Goal: Transaction & Acquisition: Purchase product/service

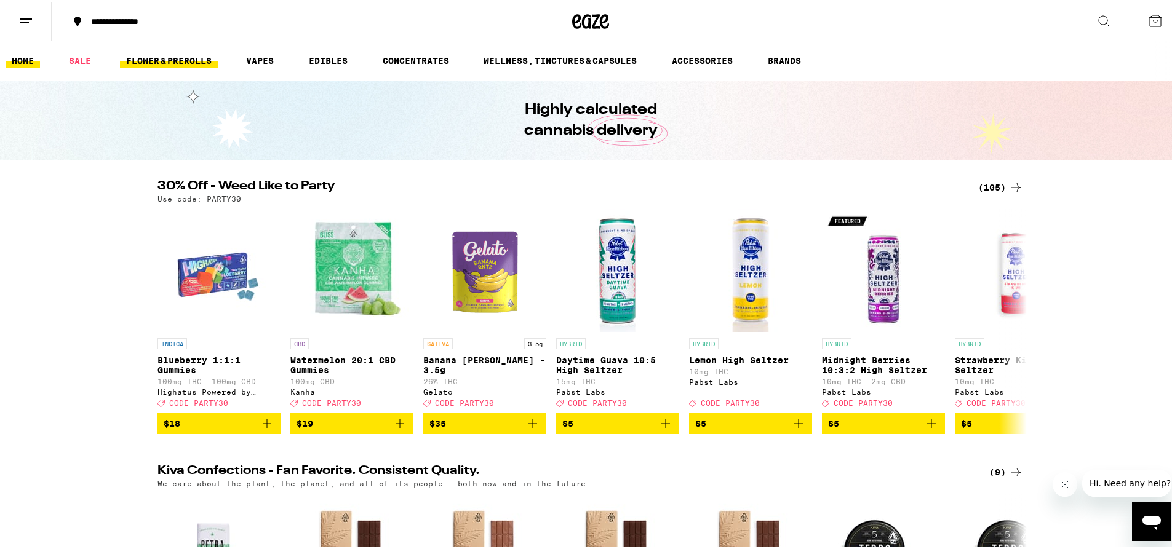
click at [160, 57] on link "FLOWER & PREROLLS" at bounding box center [169, 59] width 98 height 15
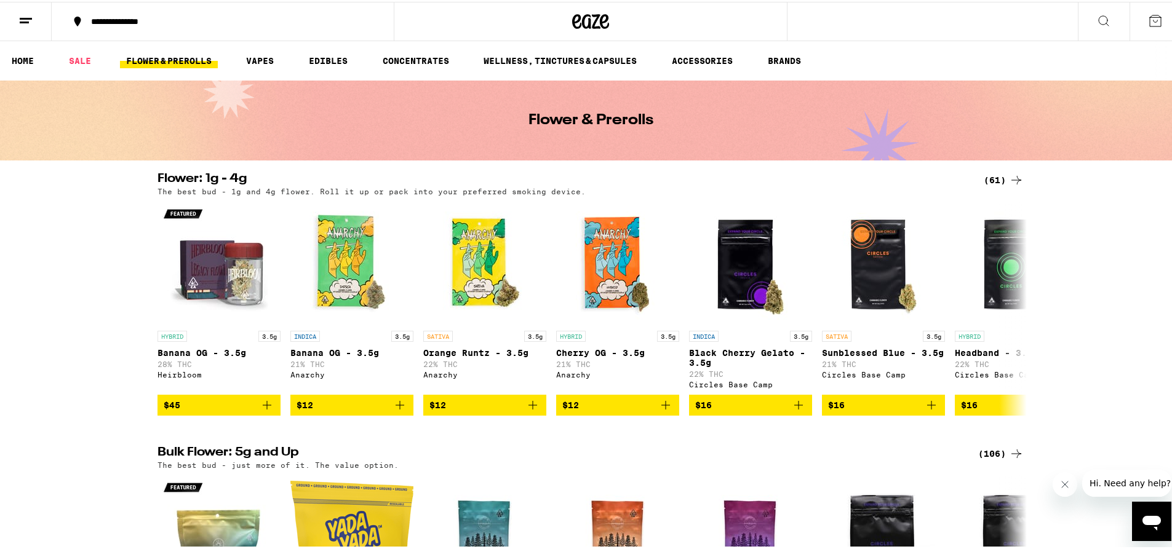
click at [1003, 178] on div "(61)" at bounding box center [1004, 178] width 40 height 15
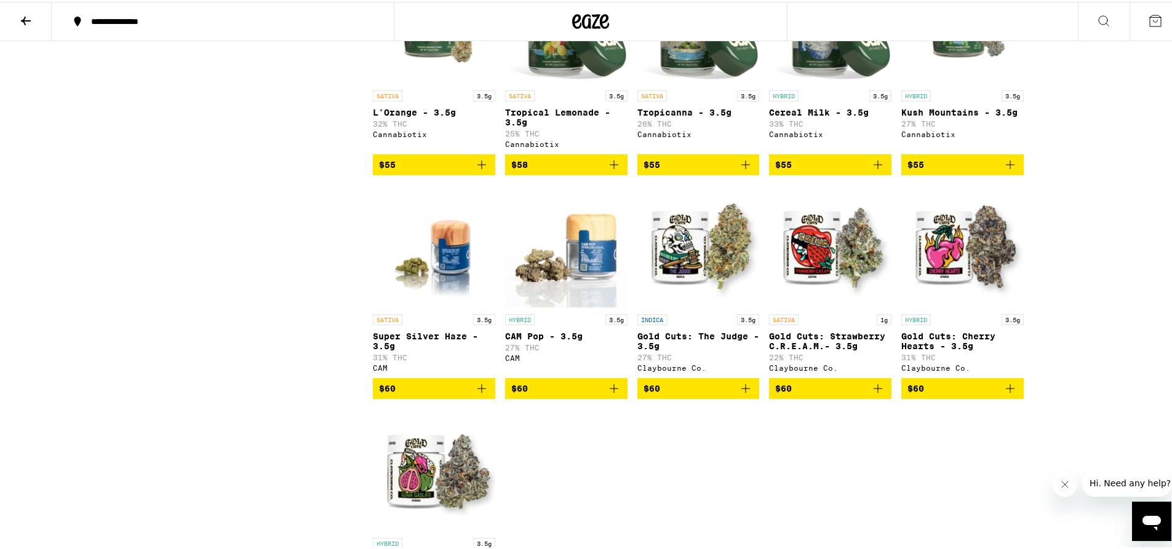
scroll to position [2835, 0]
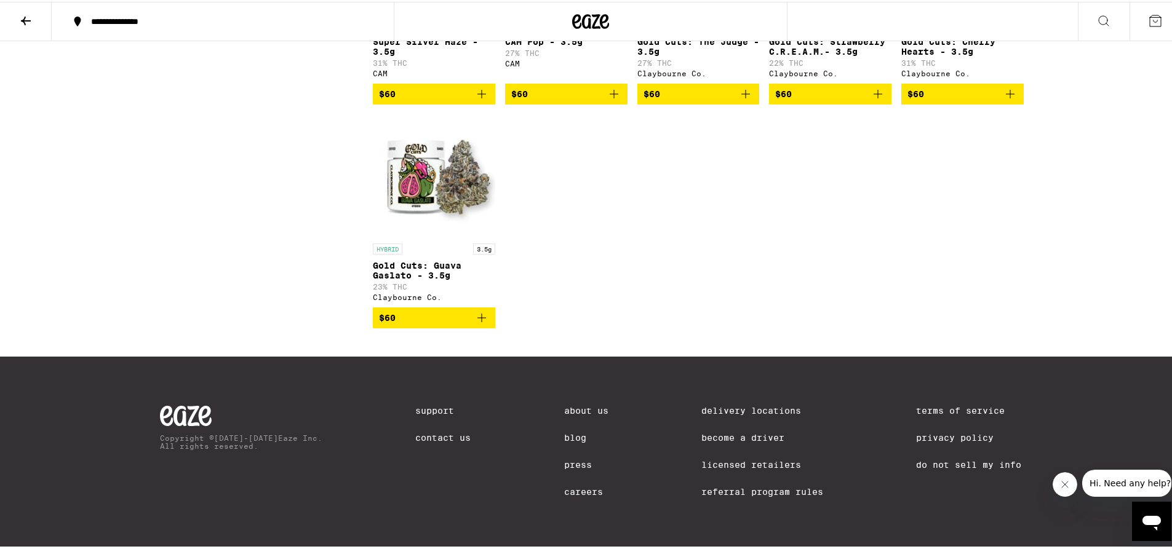
click at [25, 17] on icon at bounding box center [25, 19] width 15 height 15
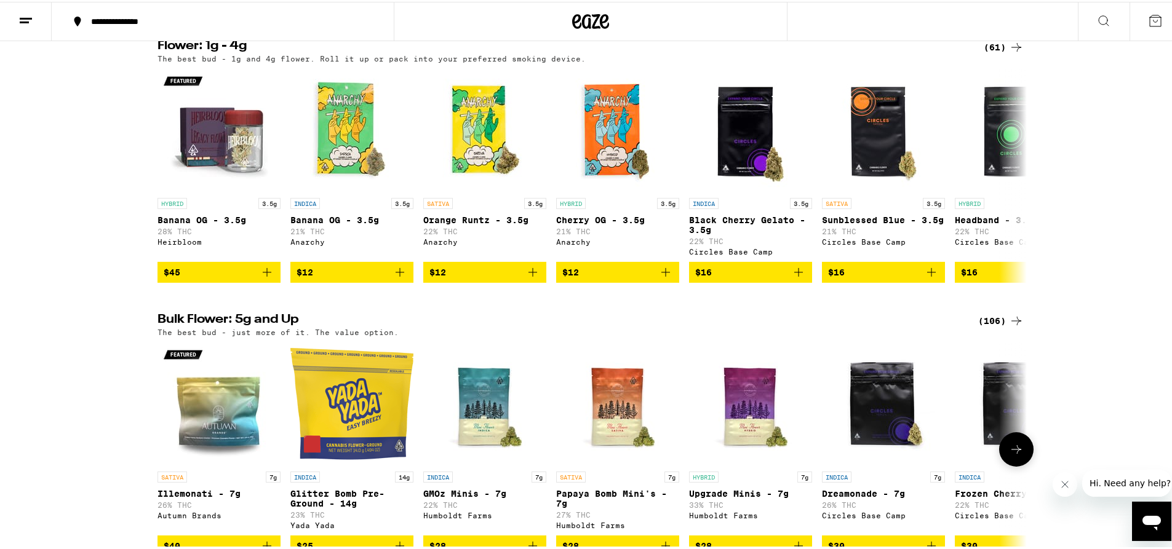
scroll to position [187, 0]
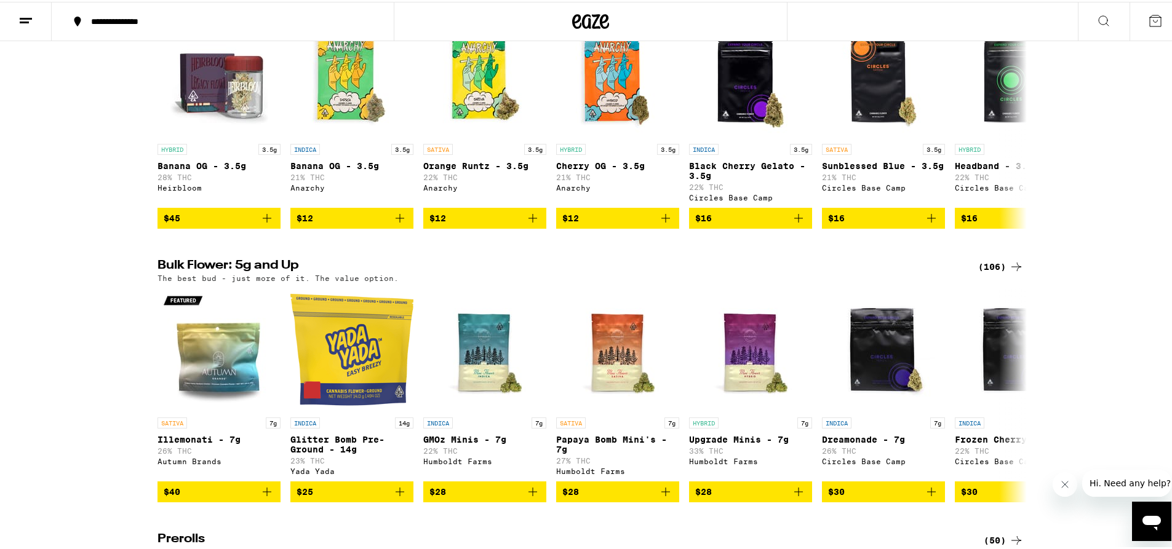
click at [991, 273] on div "(106)" at bounding box center [1001, 265] width 46 height 15
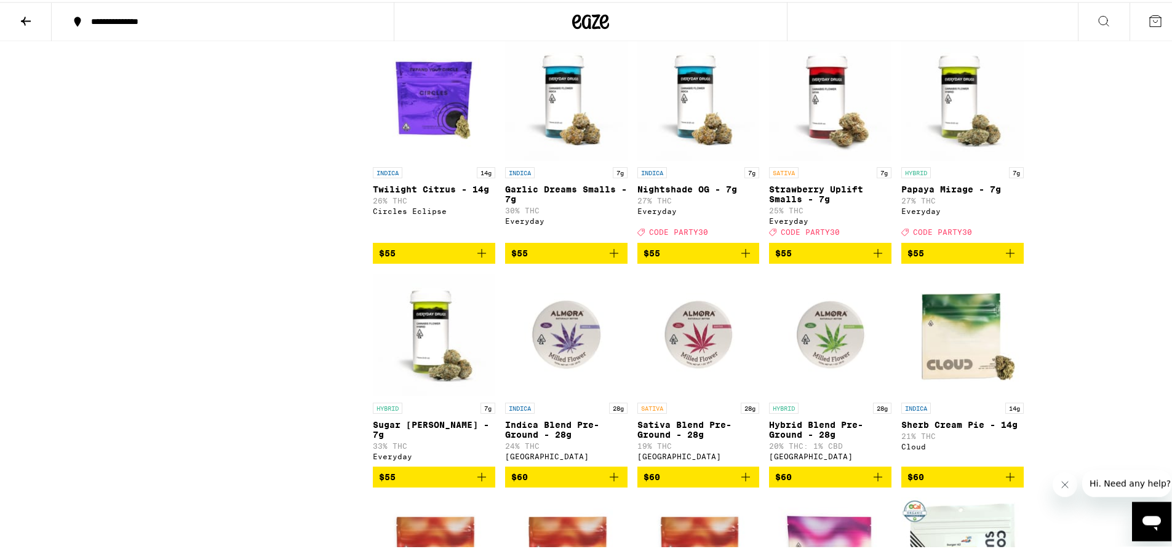
scroll to position [2165, 0]
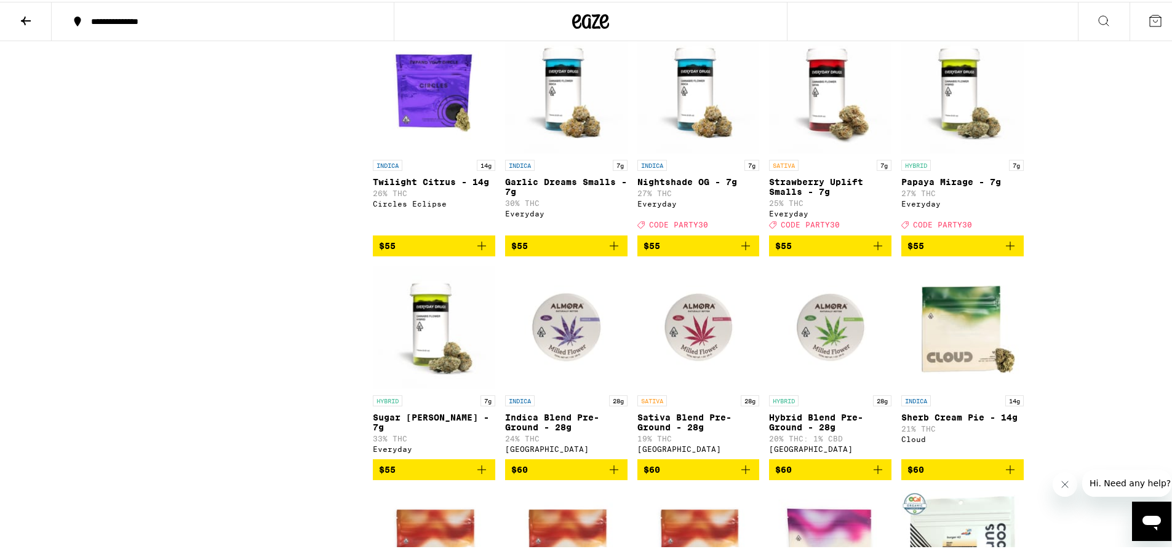
click at [973, 252] on span "$55" at bounding box center [962, 244] width 110 height 15
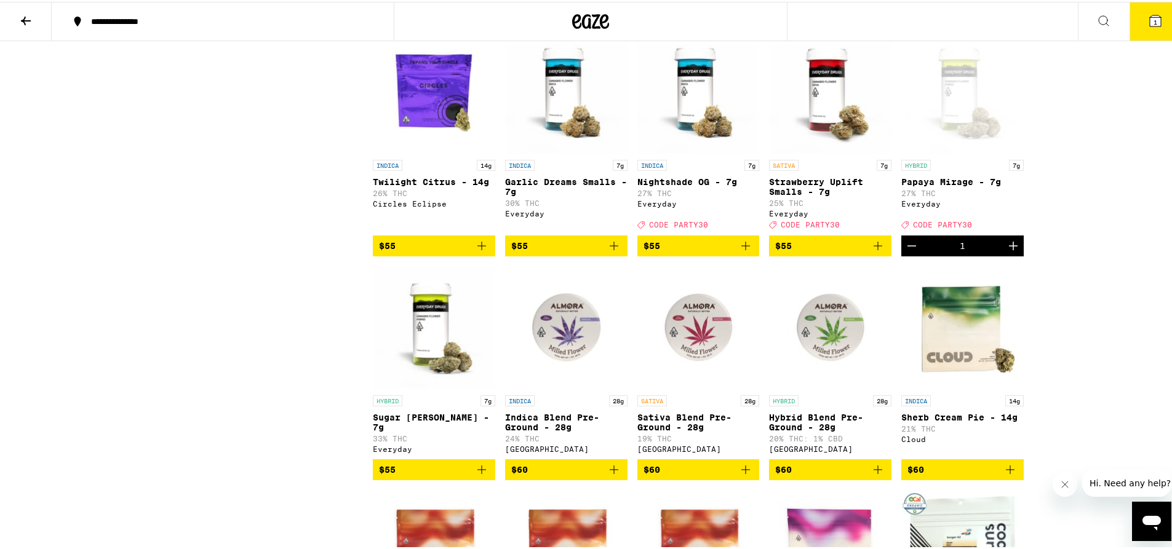
click at [1011, 252] on icon "Increment" at bounding box center [1013, 244] width 15 height 15
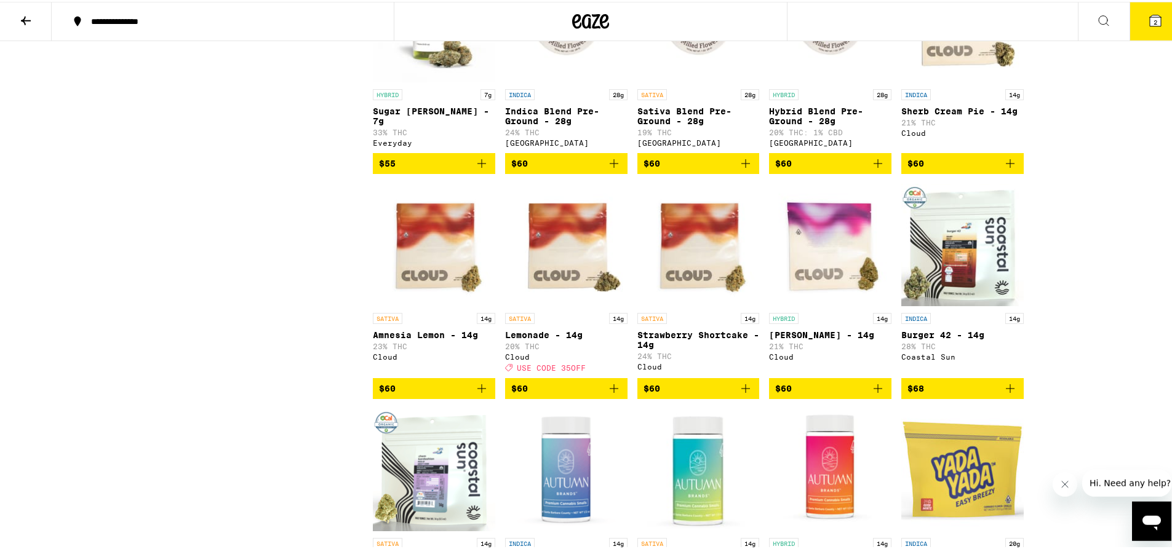
scroll to position [2510, 0]
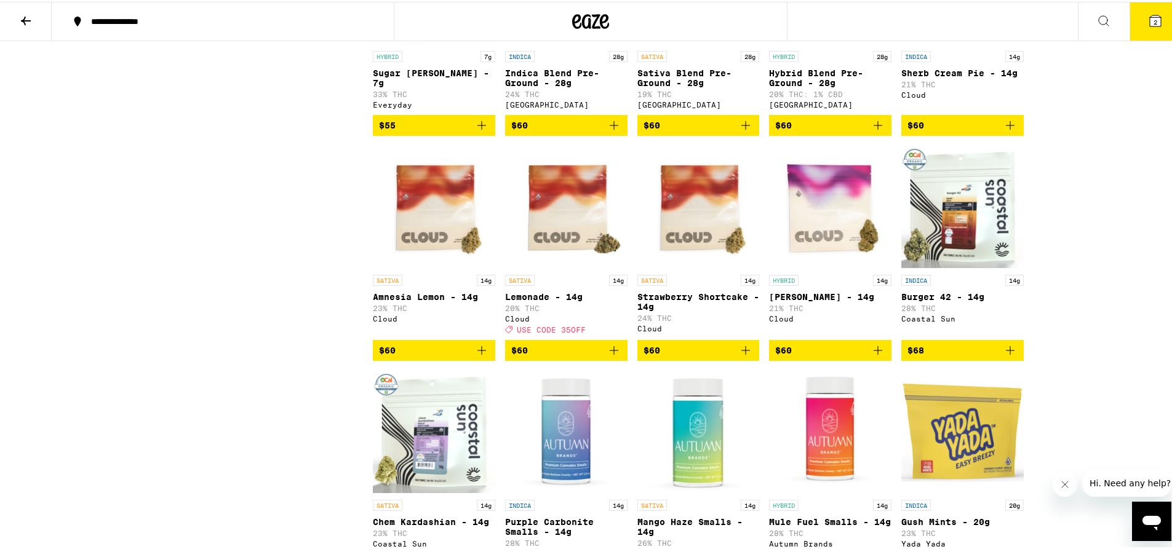
click at [12, 22] on button at bounding box center [26, 20] width 52 height 39
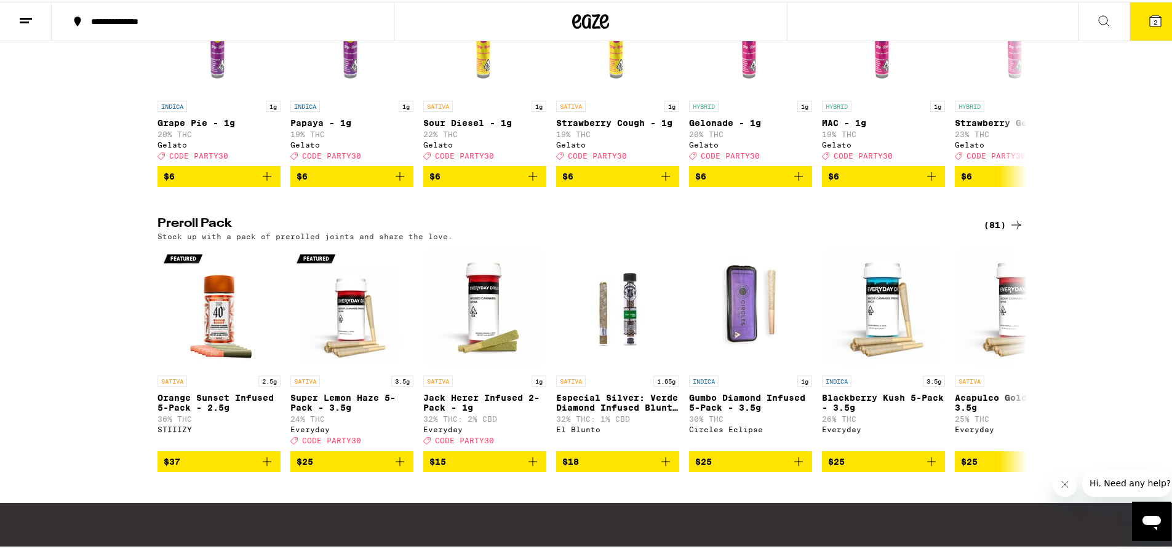
scroll to position [522, 0]
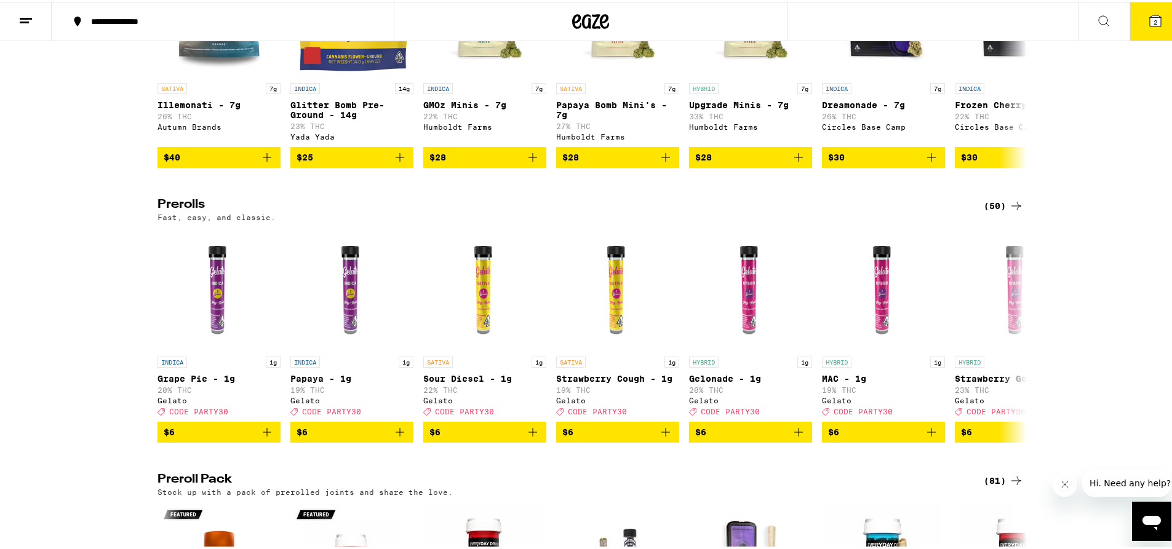
click at [1003, 212] on div "(50)" at bounding box center [1004, 204] width 40 height 15
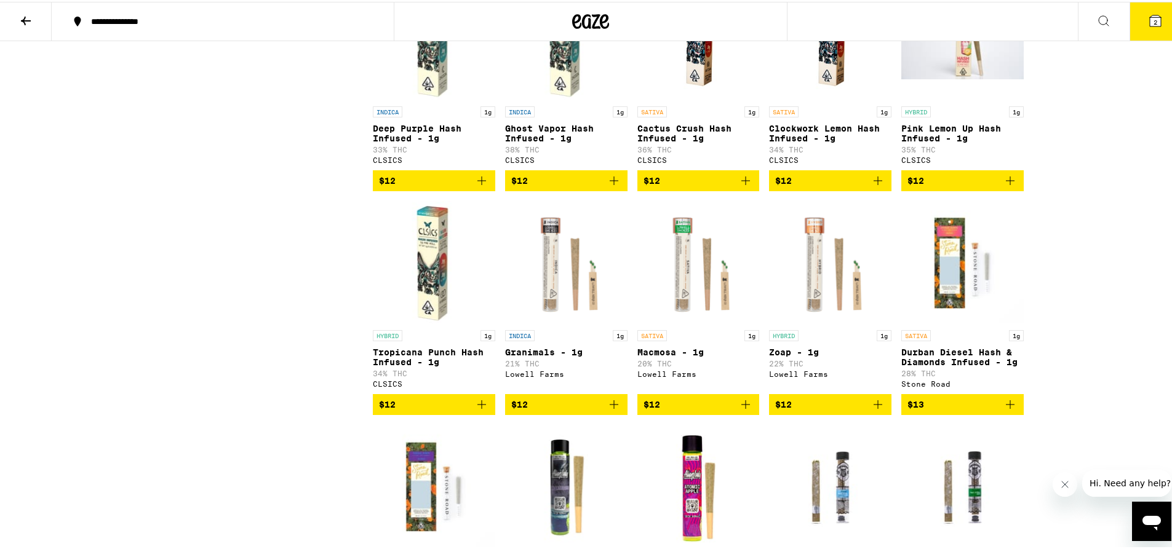
scroll to position [1358, 0]
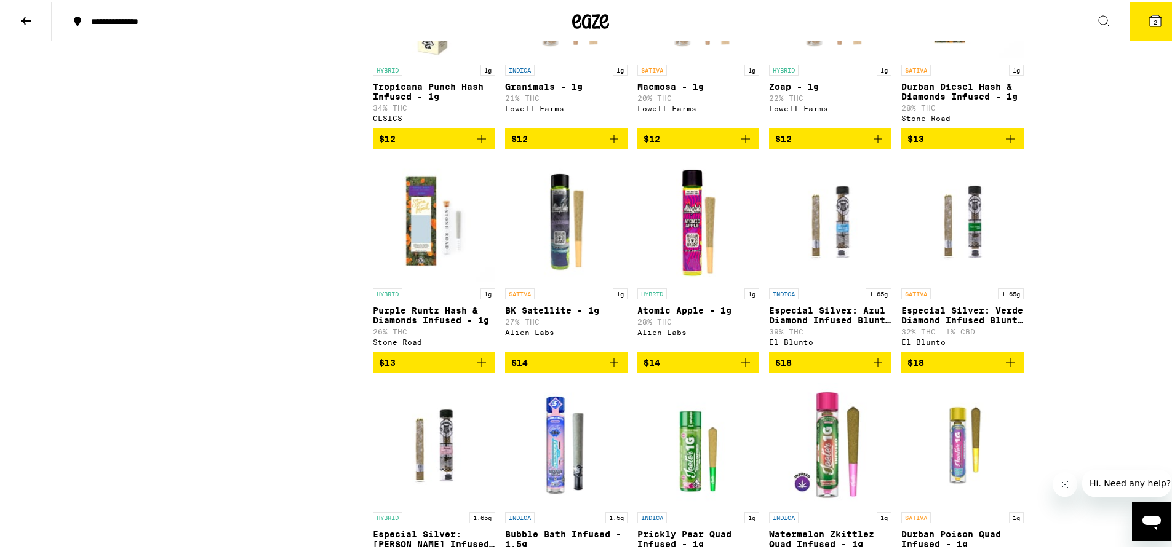
click at [34, 17] on button at bounding box center [26, 20] width 52 height 39
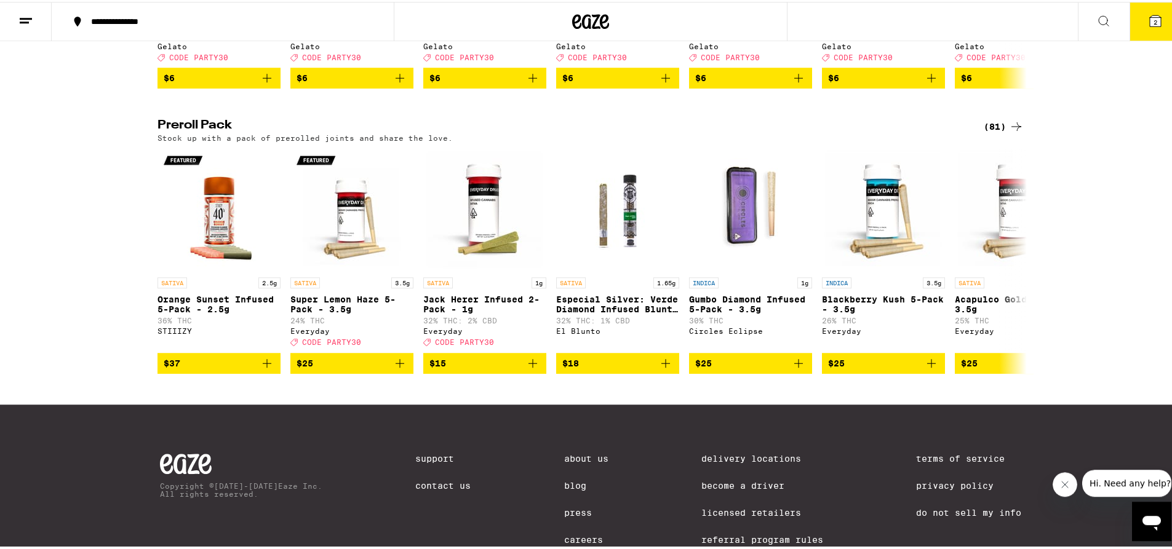
scroll to position [886, 0]
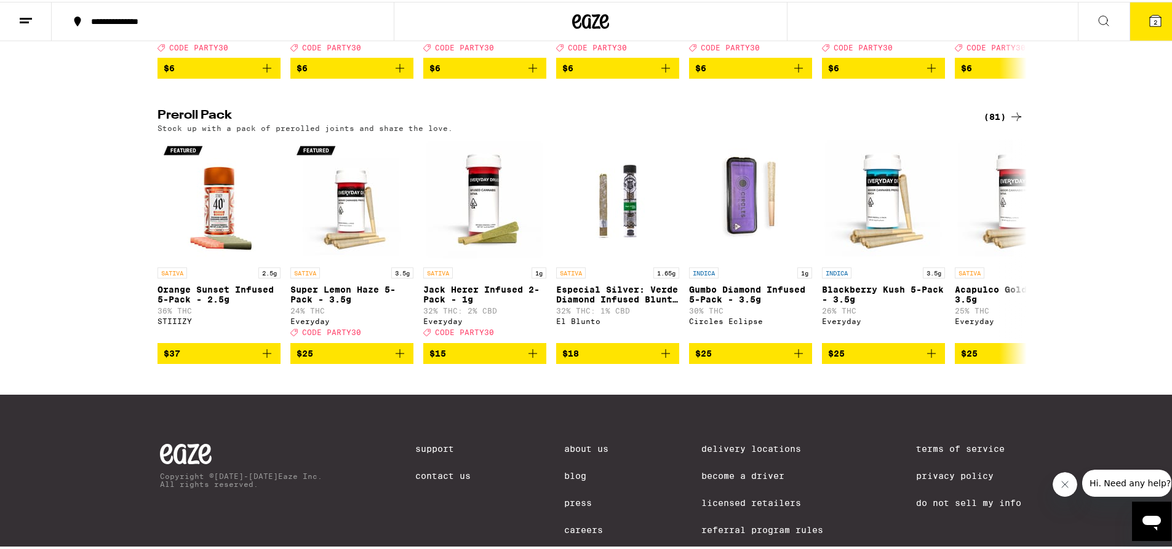
click at [1002, 122] on div "(81)" at bounding box center [1004, 115] width 40 height 15
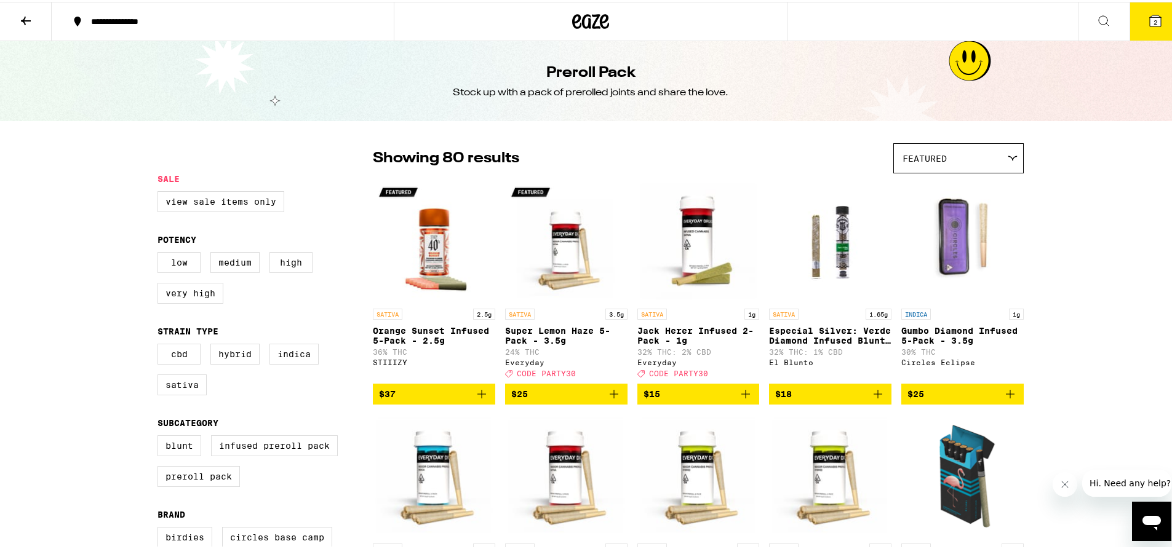
click at [566, 252] on img "Open page for Super Lemon Haze 5-Pack - 3.5g from Everyday" at bounding box center [566, 239] width 122 height 123
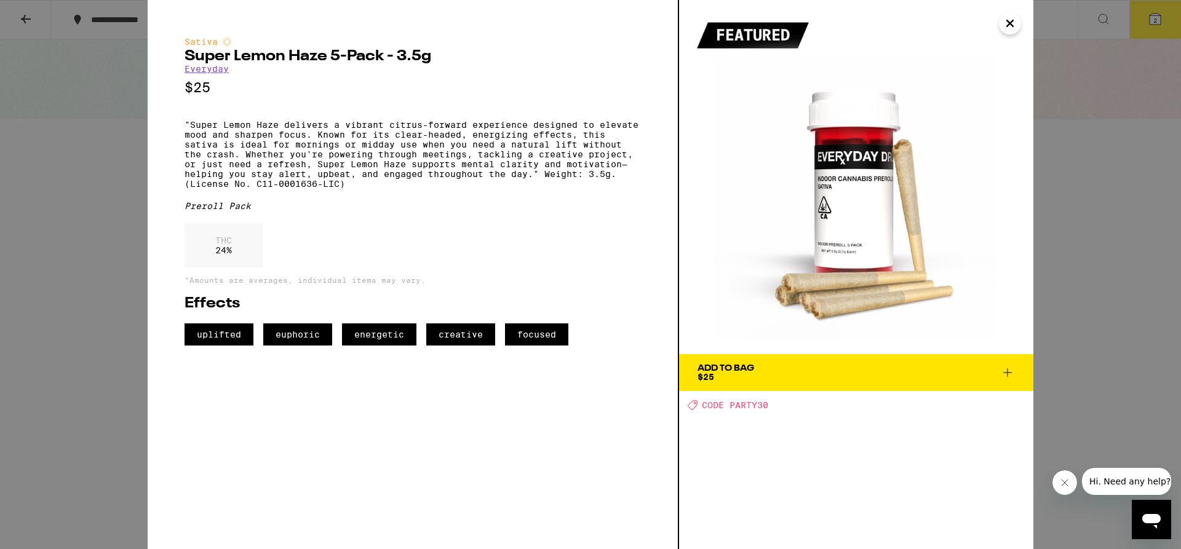
click at [48, 179] on div "Sativa Super Lemon Haze 5-Pack - 3.5g Everyday $25 "Super Lemon Haze delivers a…" at bounding box center [590, 274] width 1181 height 549
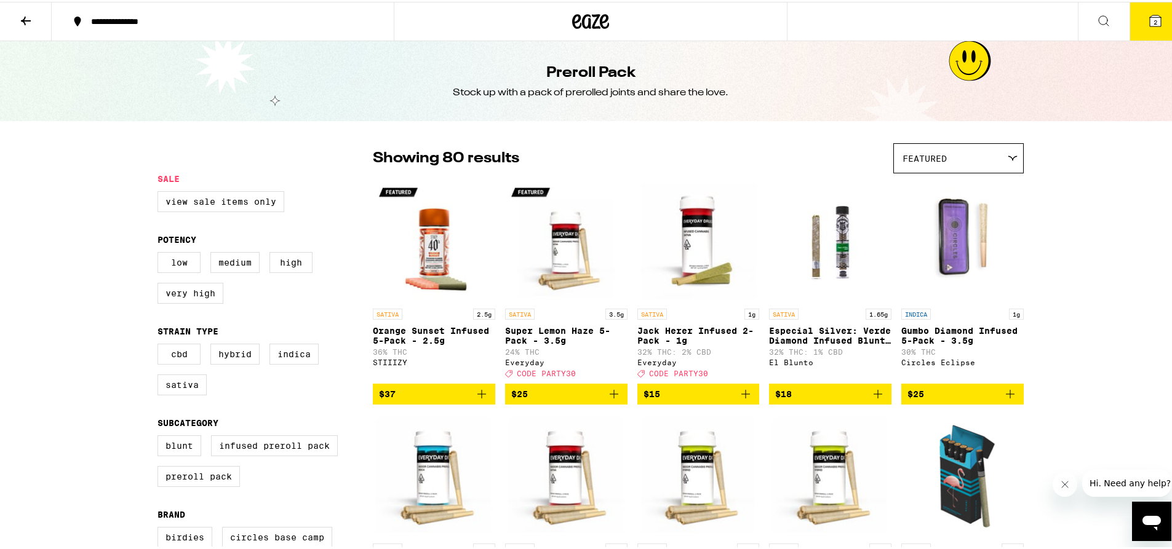
click at [26, 19] on icon at bounding box center [26, 19] width 10 height 9
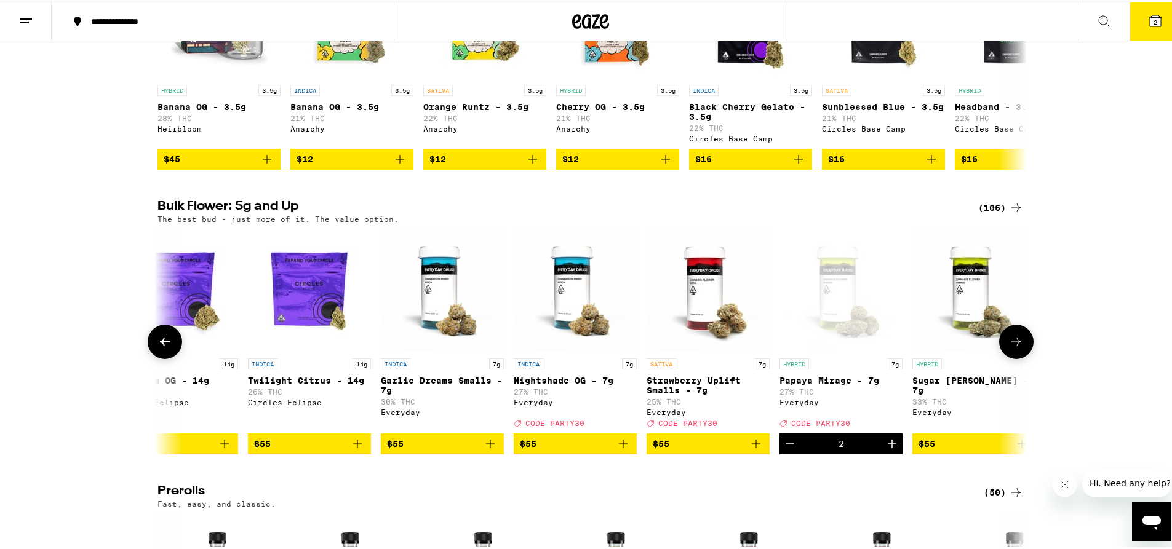
scroll to position [0, 5899]
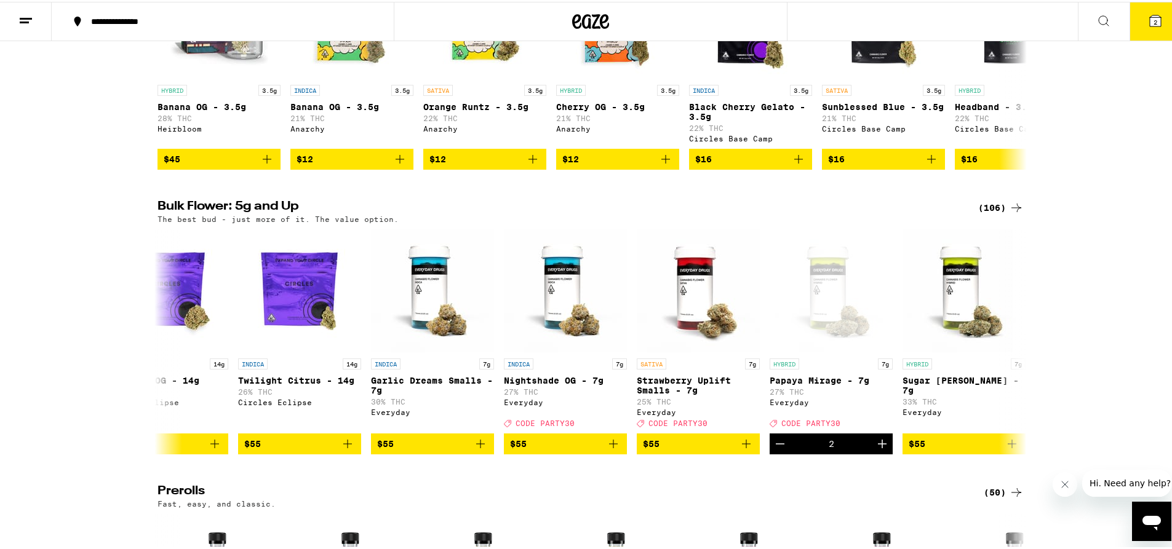
click at [1159, 30] on button "2" at bounding box center [1155, 20] width 52 height 38
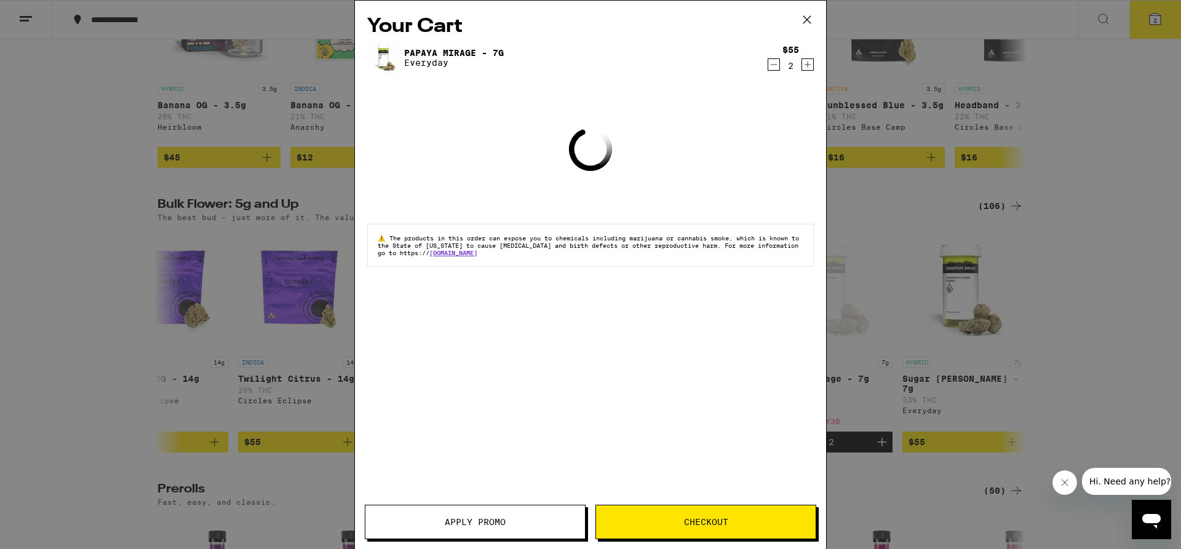
click at [461, 527] on span "Apply Promo" at bounding box center [475, 522] width 61 height 9
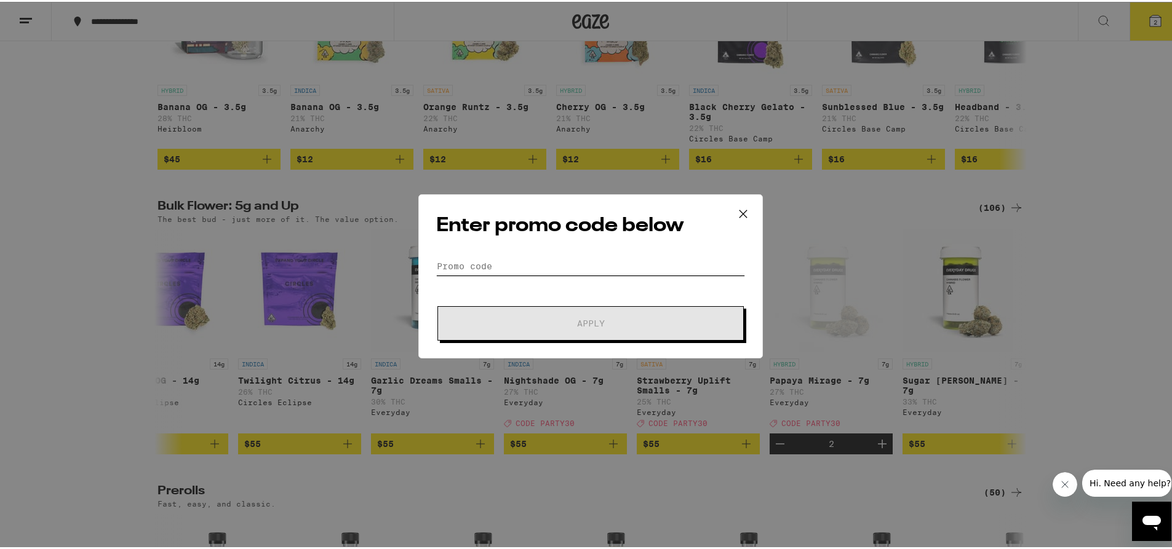
click at [473, 266] on input "Promo Code" at bounding box center [590, 264] width 309 height 18
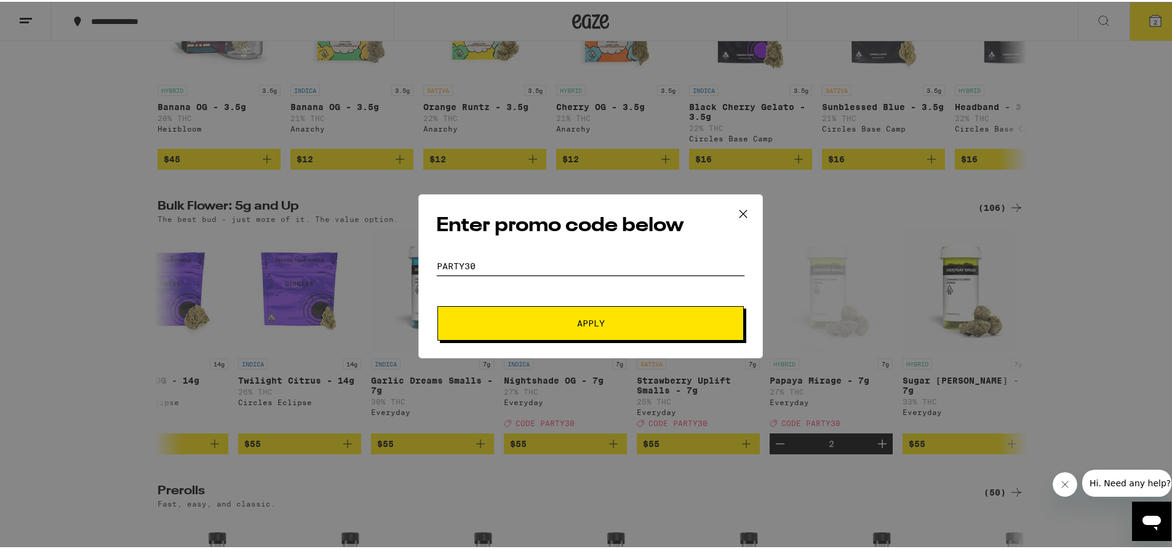
type input "party30"
click at [585, 320] on span "Apply" at bounding box center [591, 321] width 28 height 9
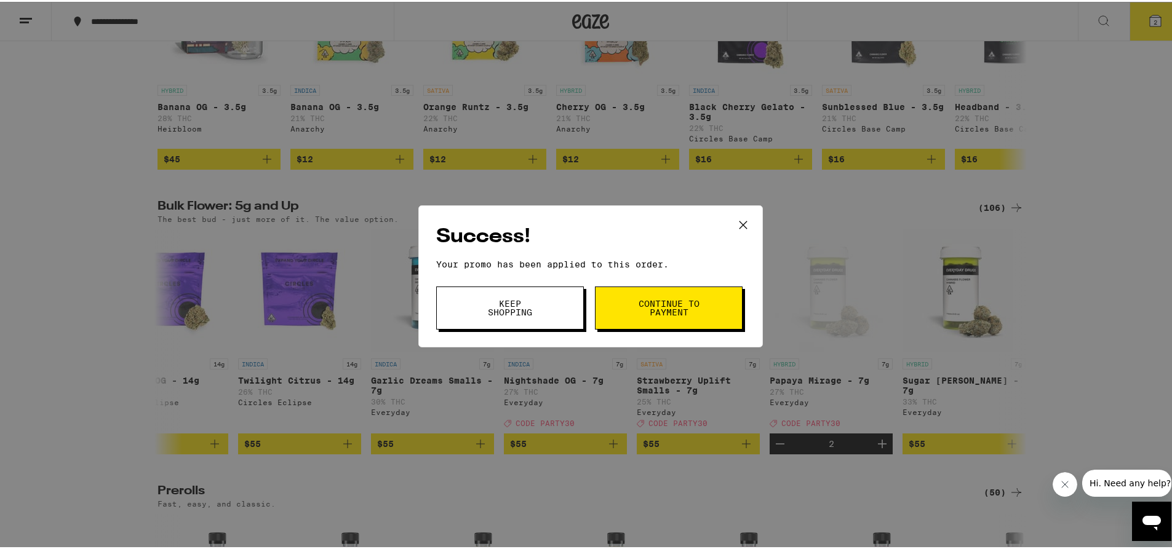
click at [514, 298] on span "Keep Shopping" at bounding box center [510, 306] width 63 height 17
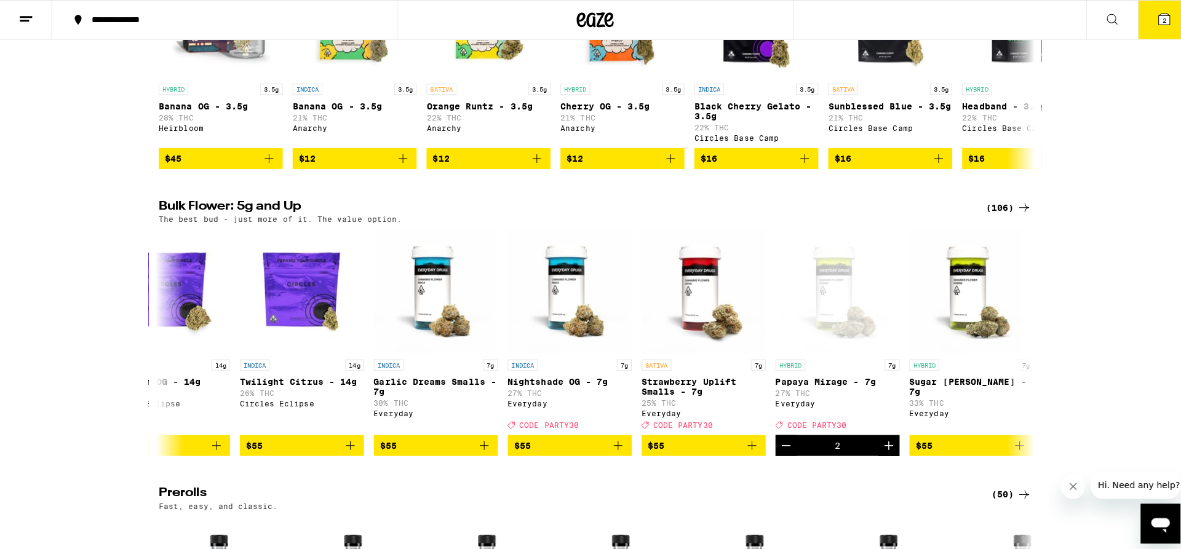
scroll to position [0, 5899]
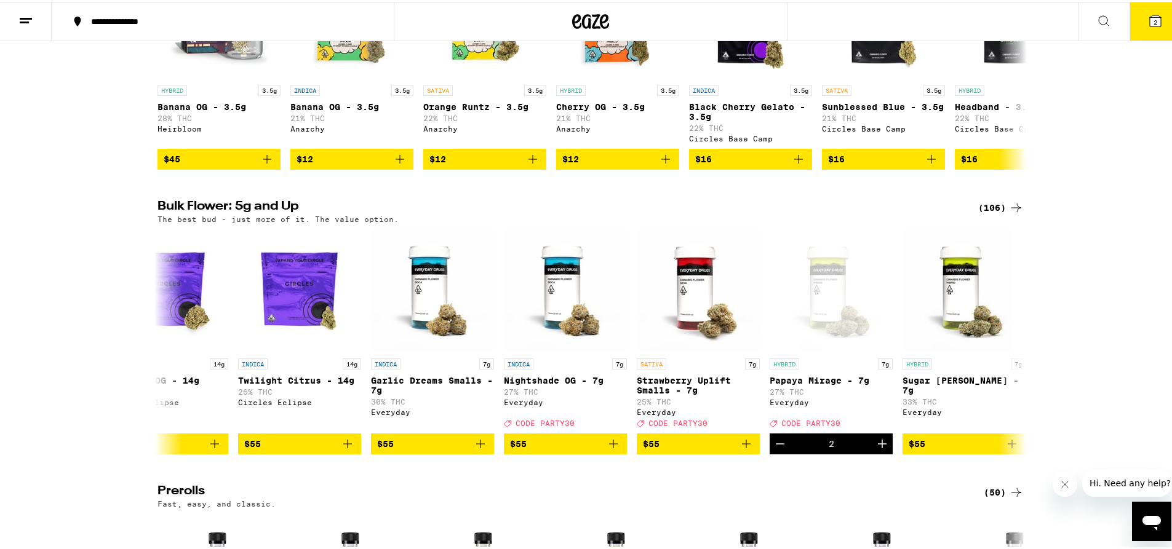
click at [1153, 20] on span "2" at bounding box center [1155, 20] width 4 height 7
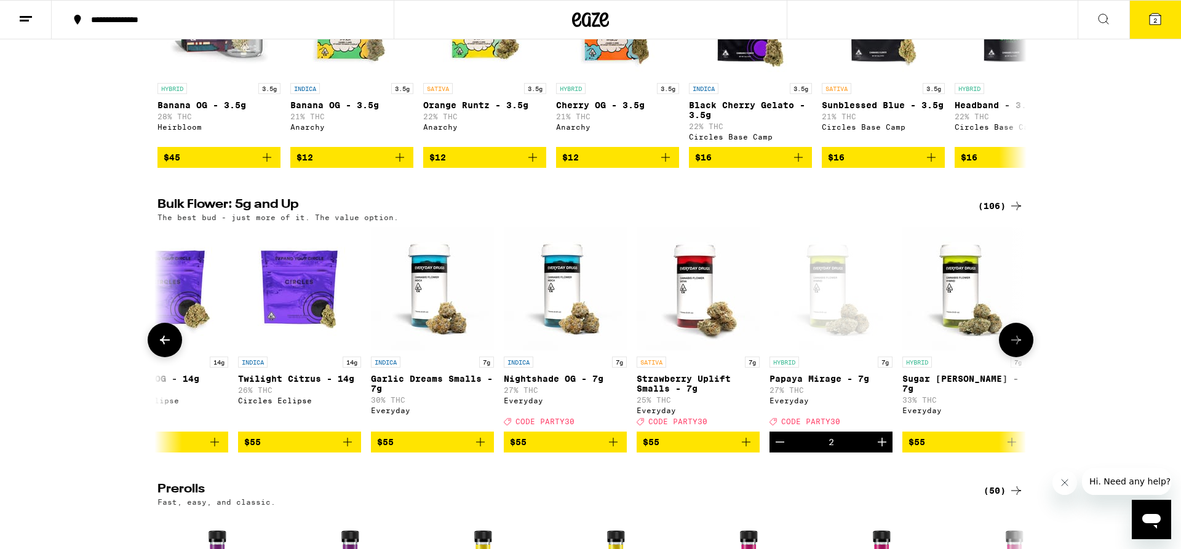
scroll to position [0, 5899]
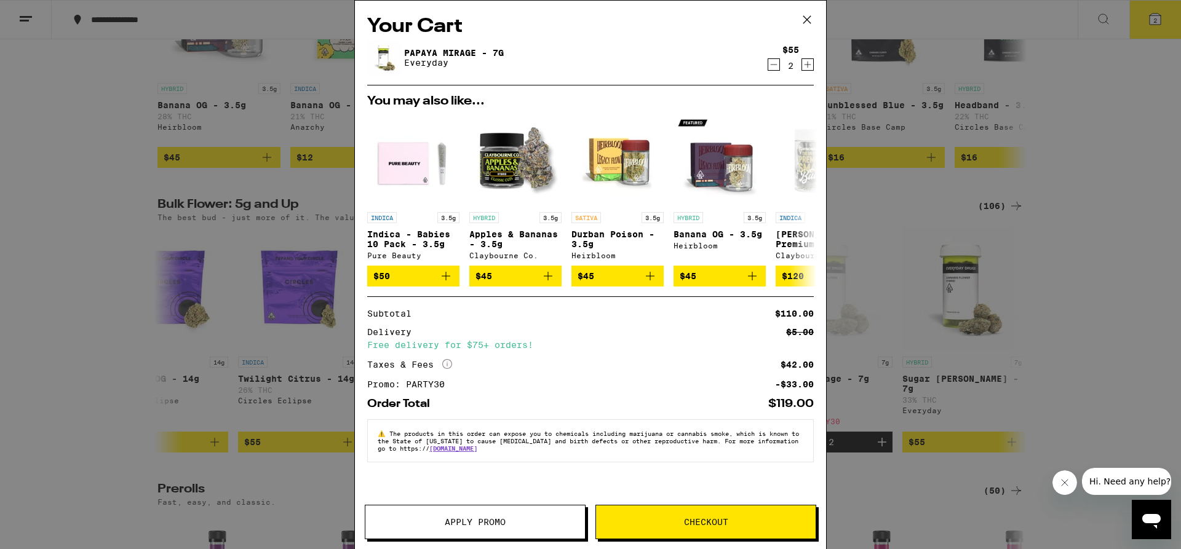
click at [685, 522] on span "Checkout" at bounding box center [706, 522] width 44 height 9
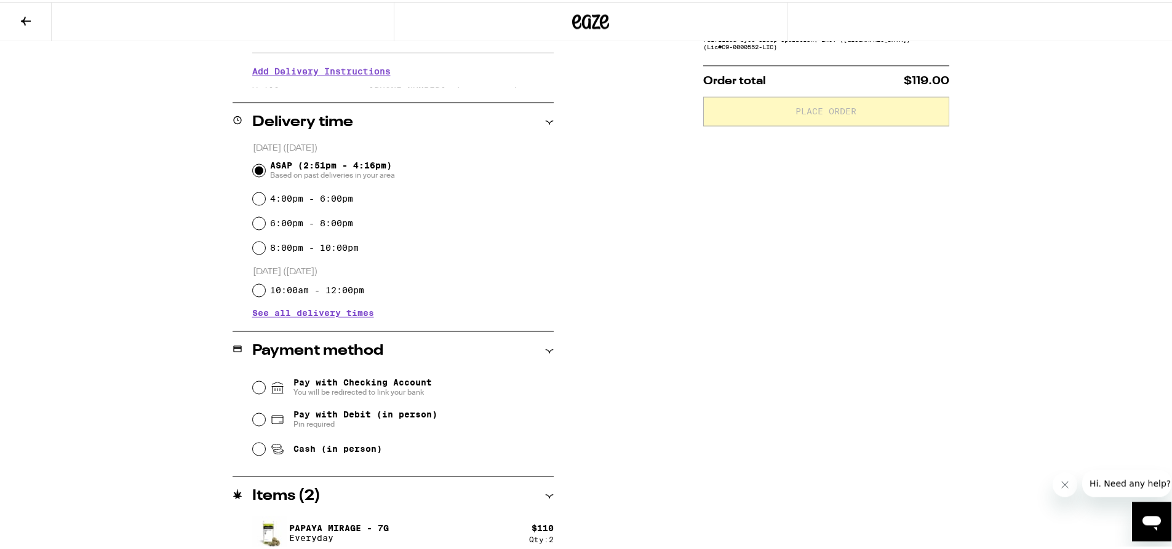
scroll to position [246, 0]
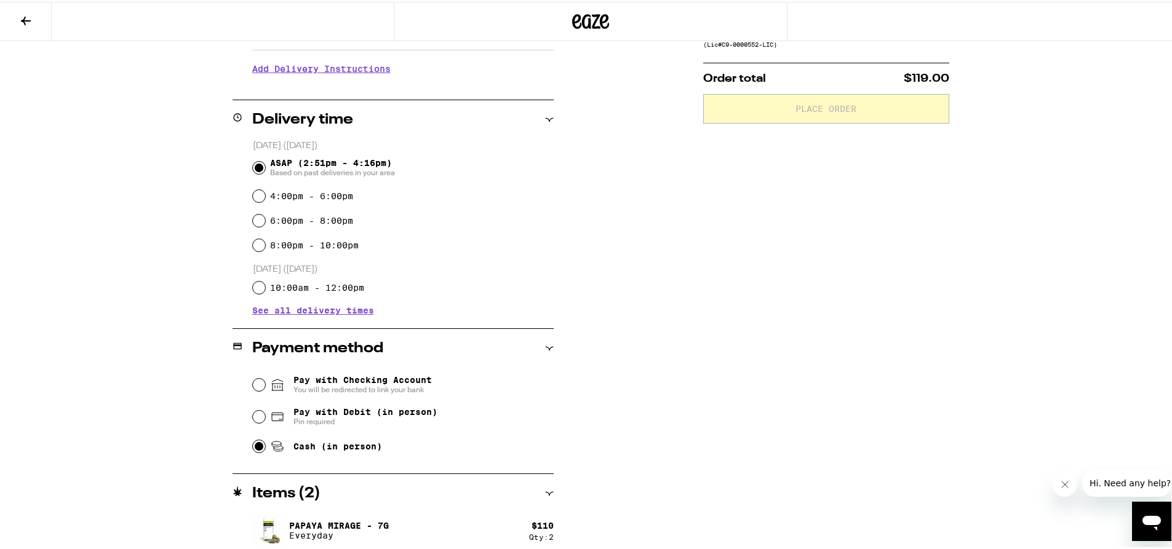
click at [255, 450] on input "Cash (in person)" at bounding box center [259, 445] width 12 height 12
radio input "true"
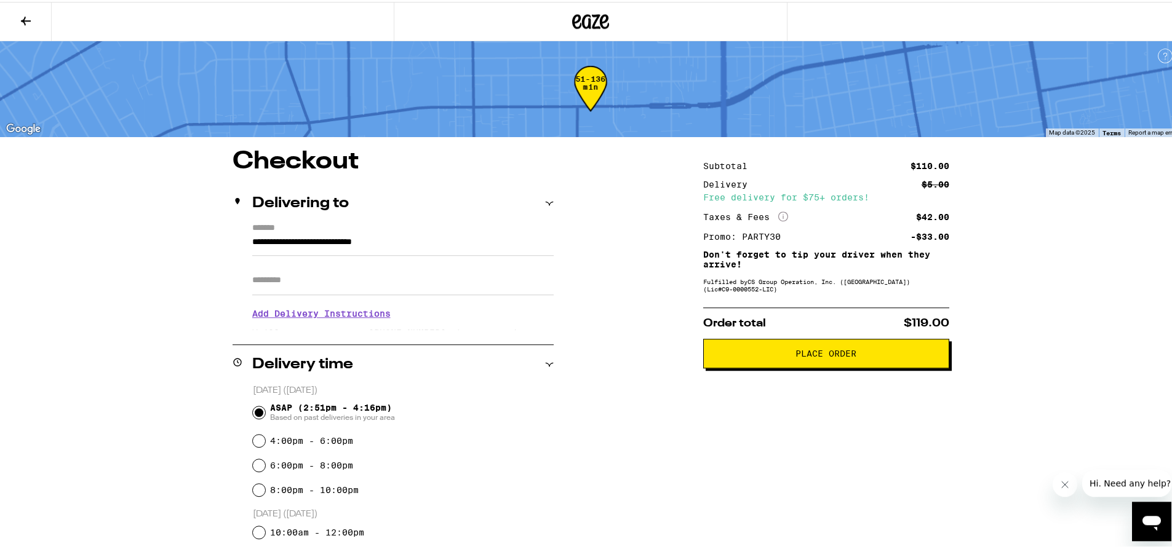
scroll to position [0, 0]
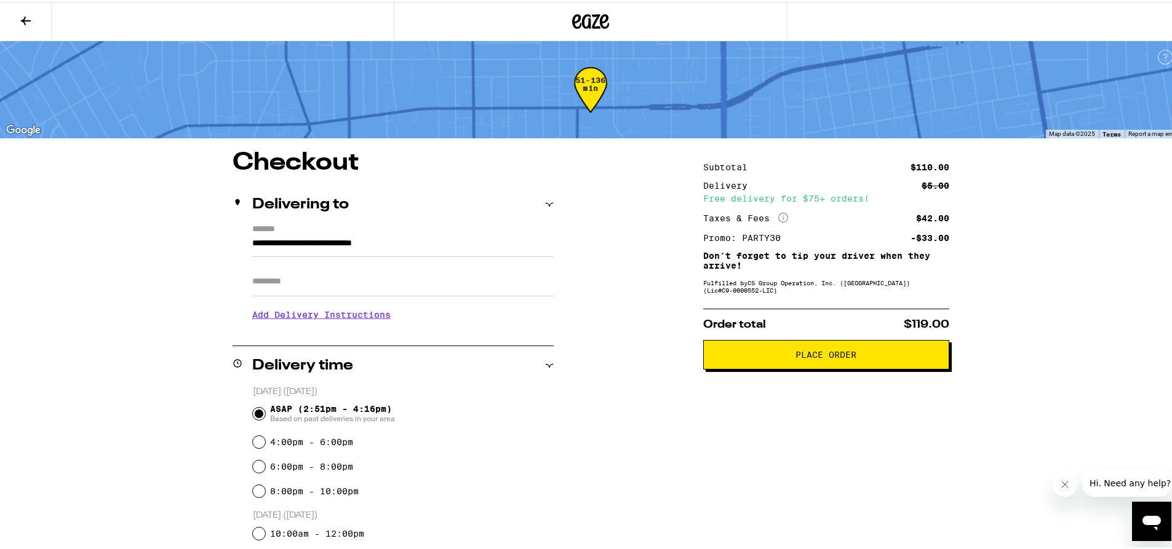
click at [810, 357] on span "Place Order" at bounding box center [825, 353] width 61 height 9
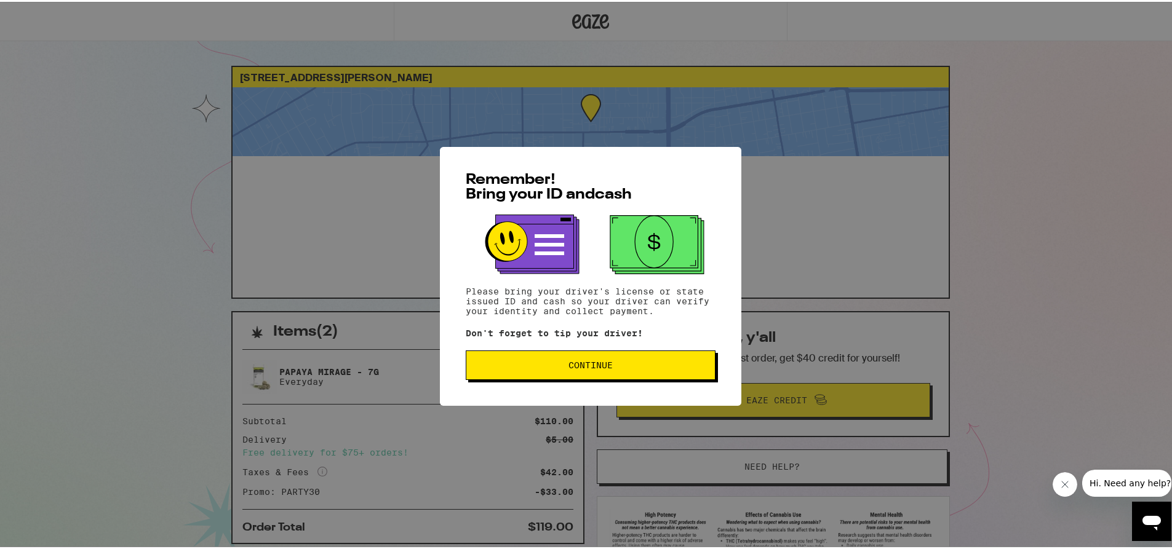
click at [584, 368] on span "Continue" at bounding box center [590, 363] width 44 height 9
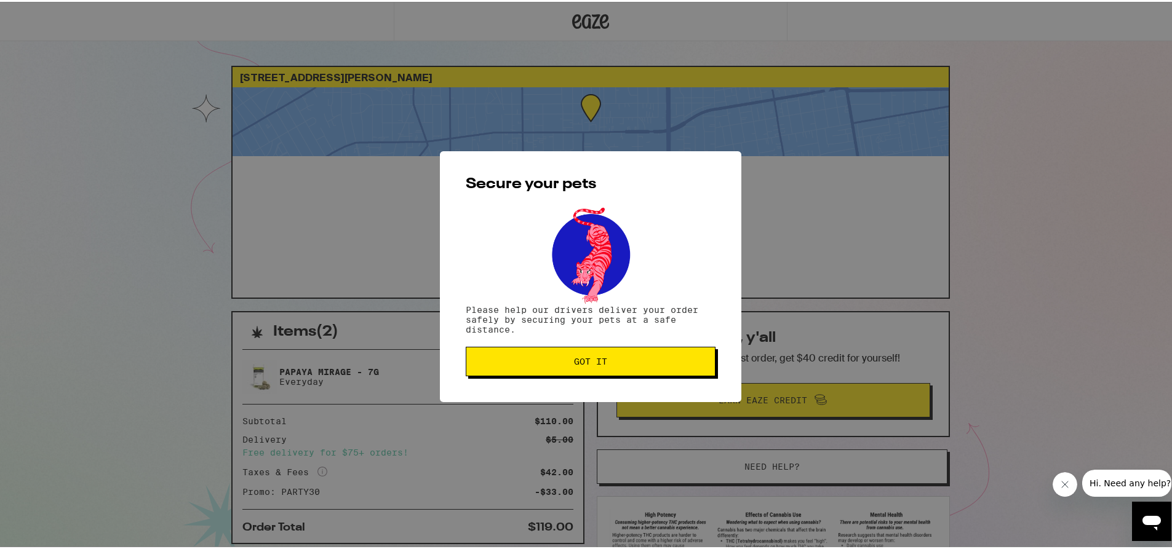
click at [609, 359] on span "Got it" at bounding box center [590, 360] width 229 height 9
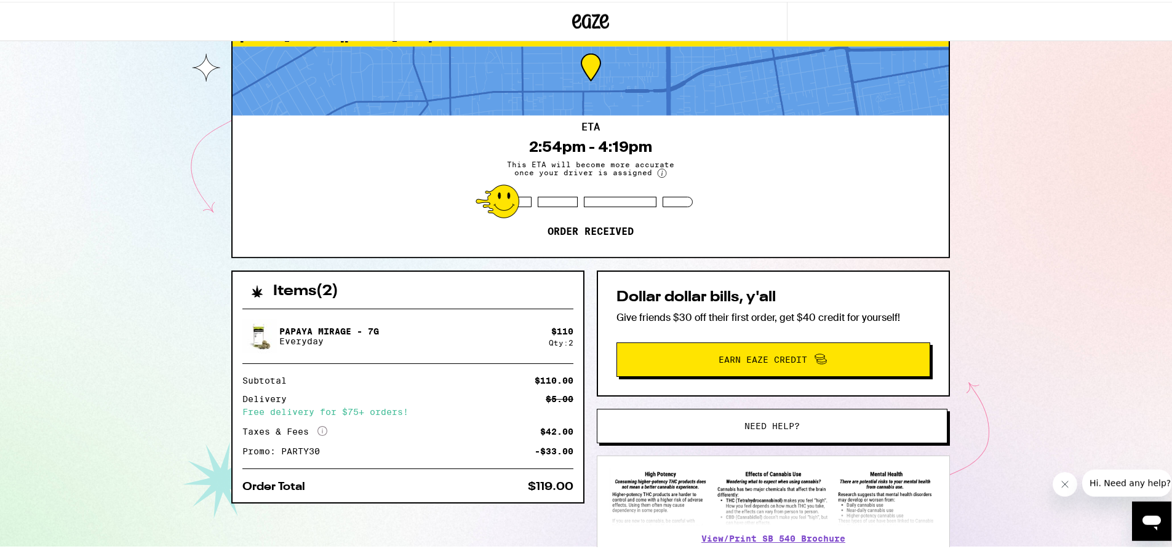
scroll to position [37, 0]
